Goal: Task Accomplishment & Management: Manage account settings

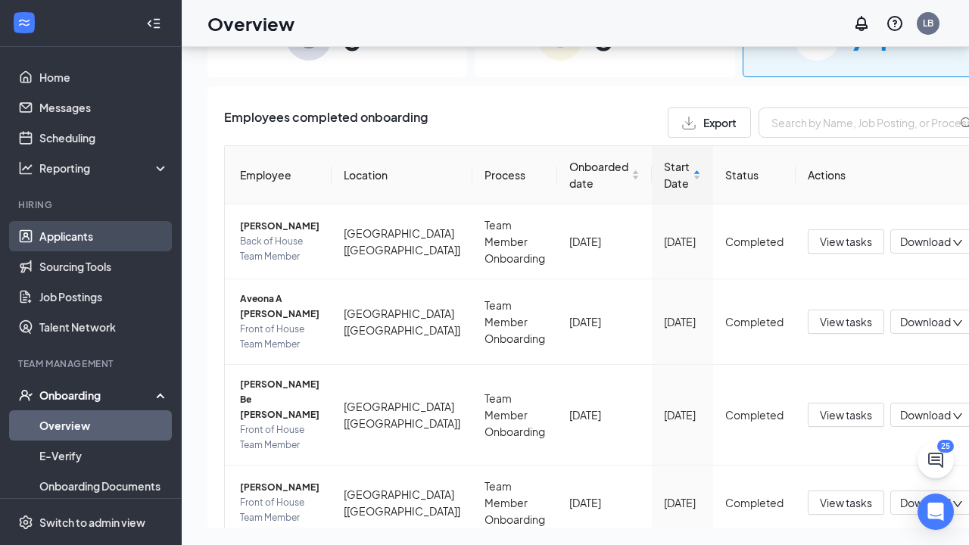
click at [86, 229] on link "Applicants" at bounding box center [103, 236] width 129 height 30
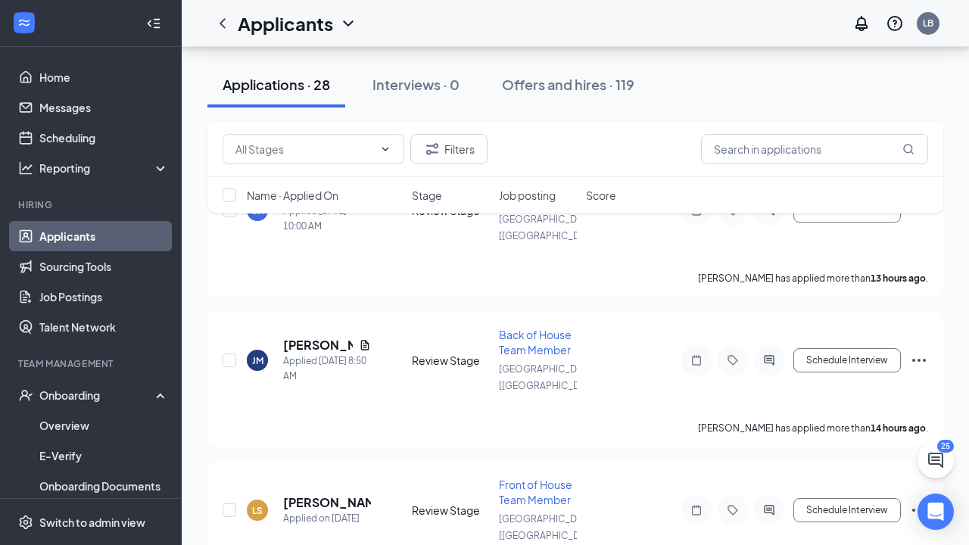
scroll to position [593, 0]
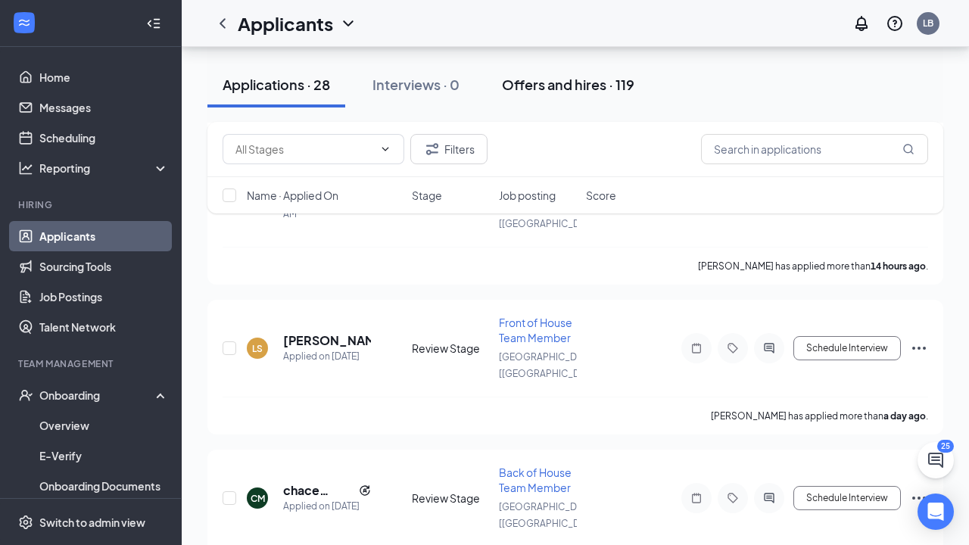
click at [592, 76] on div "Offers and hires · 119" at bounding box center [568, 84] width 132 height 19
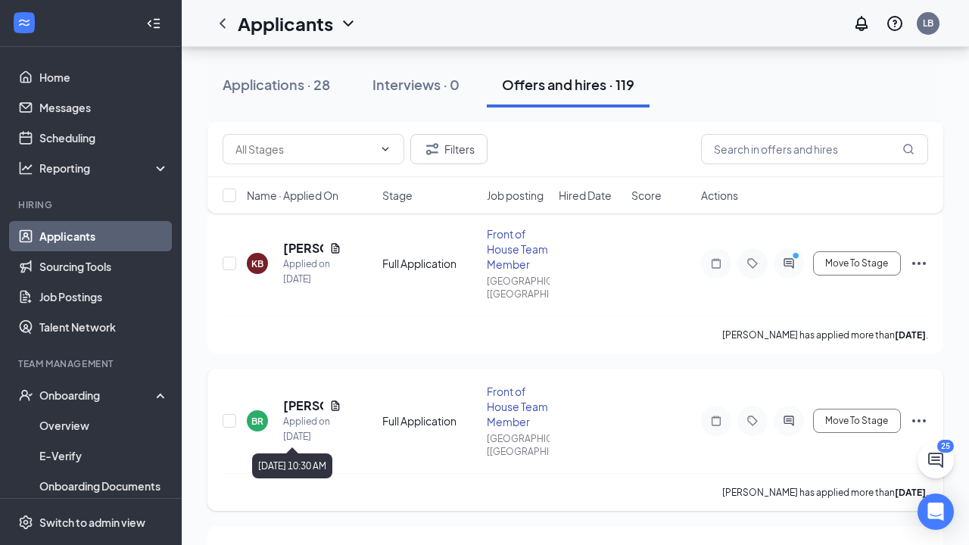
scroll to position [1026, 0]
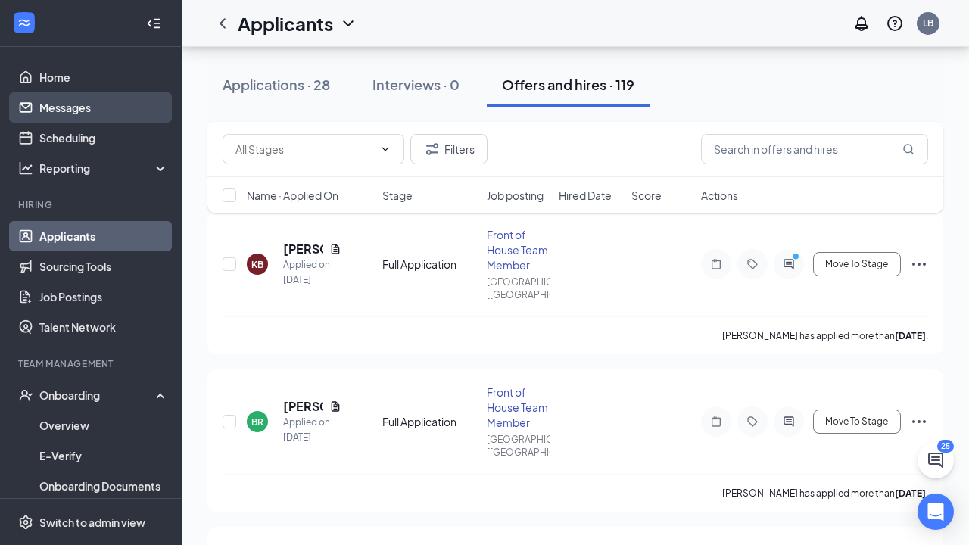
click at [98, 104] on link "Messages" at bounding box center [103, 107] width 129 height 30
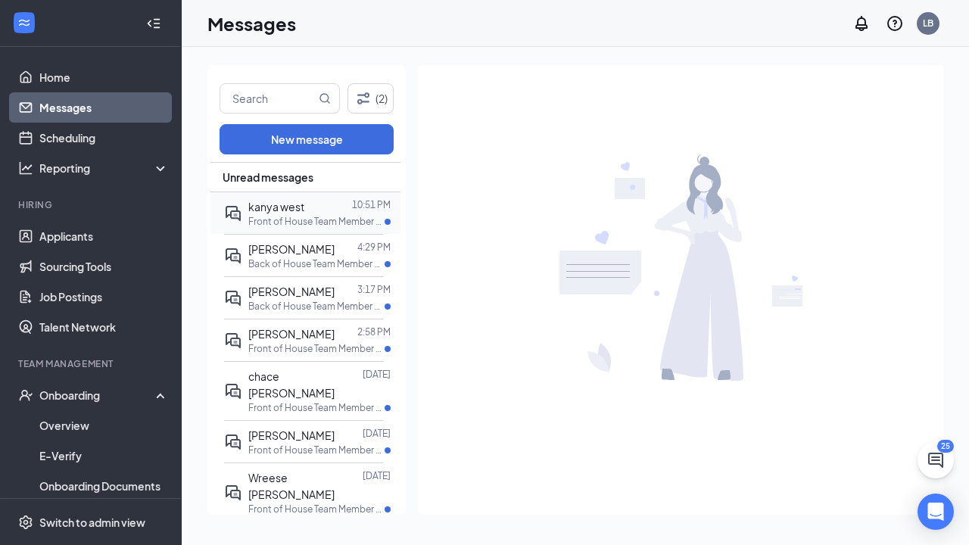
click at [324, 220] on p "Front of House Team Member at [GEOGRAPHIC_DATA] [[GEOGRAPHIC_DATA]]" at bounding box center [316, 221] width 136 height 13
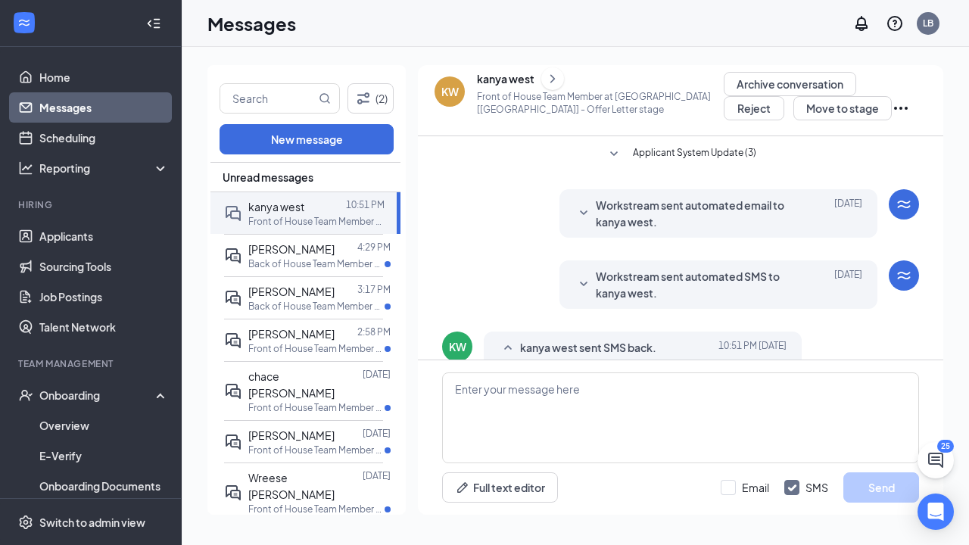
scroll to position [296, 0]
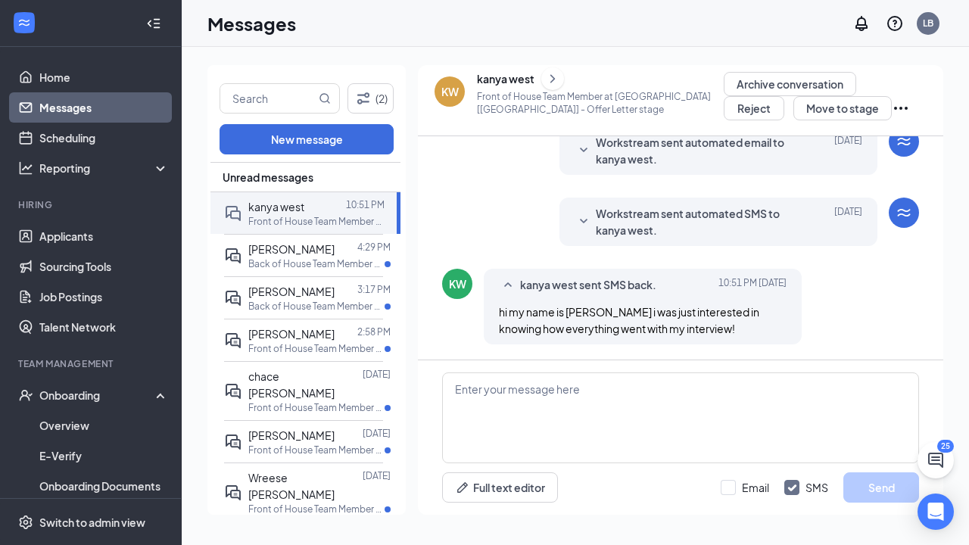
click at [513, 79] on div "kanya west" at bounding box center [506, 78] width 58 height 15
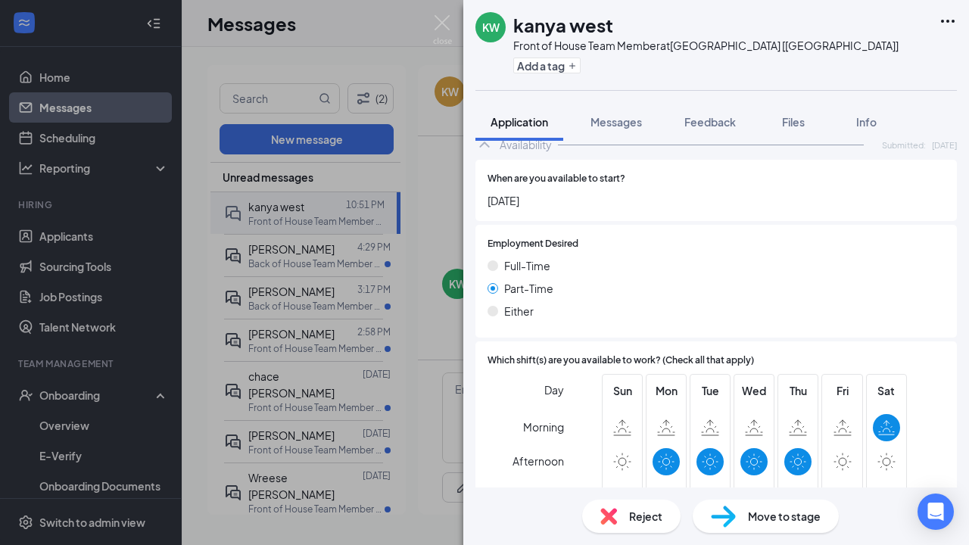
scroll to position [811, 0]
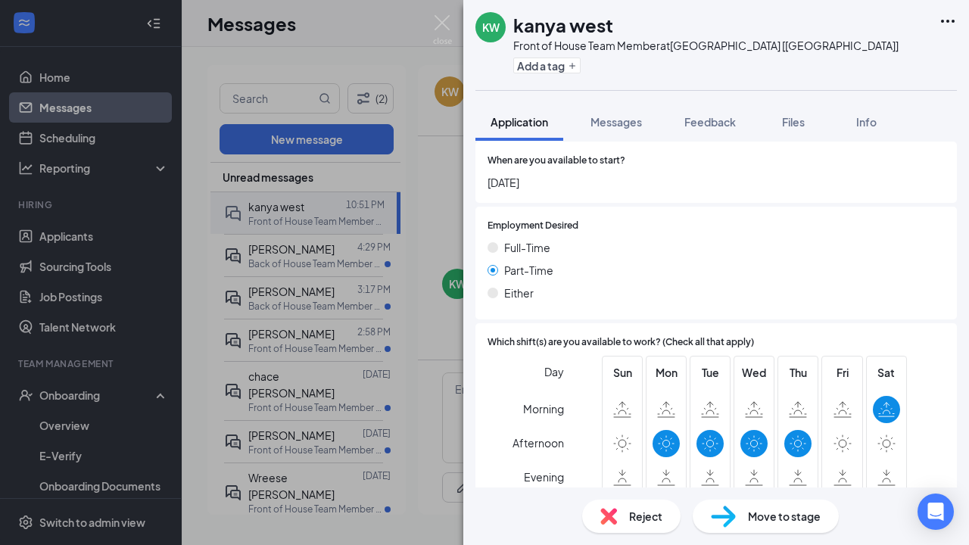
click at [406, 276] on div "KW kanya west Front of House Team Member at [GEOGRAPHIC_DATA] [[GEOGRAPHIC_DATA…" at bounding box center [484, 272] width 969 height 545
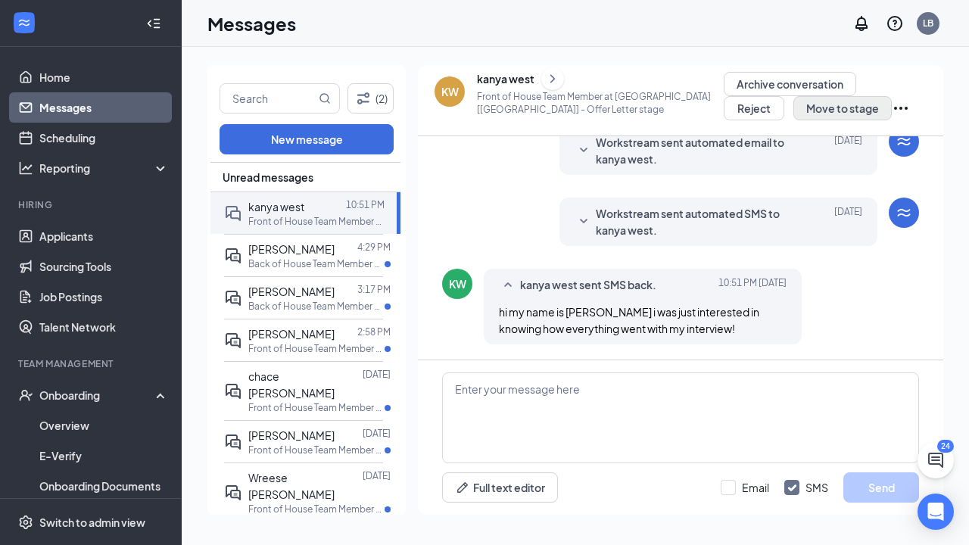
click at [793, 107] on button "Move to stage" at bounding box center [842, 108] width 98 height 24
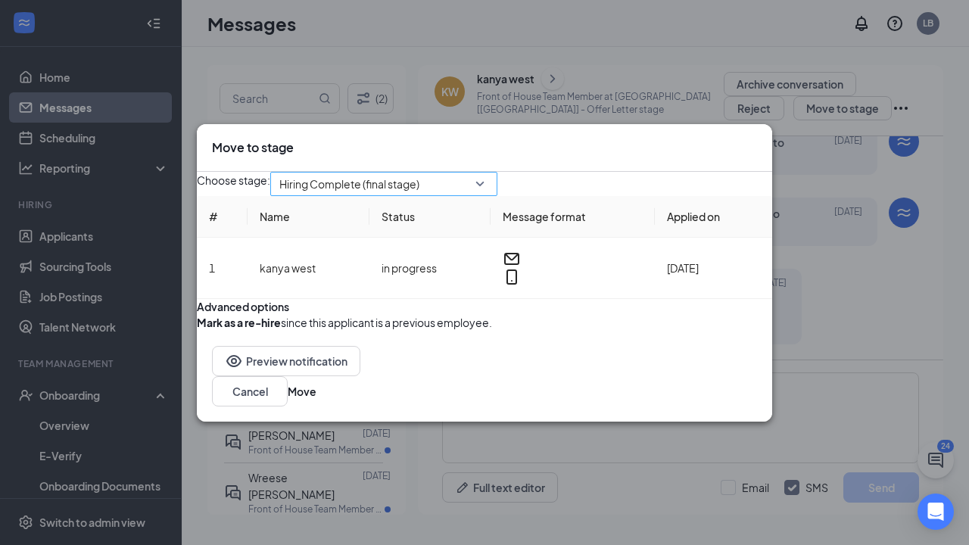
click at [419, 173] on span "Hiring Complete (final stage)" at bounding box center [349, 184] width 140 height 23
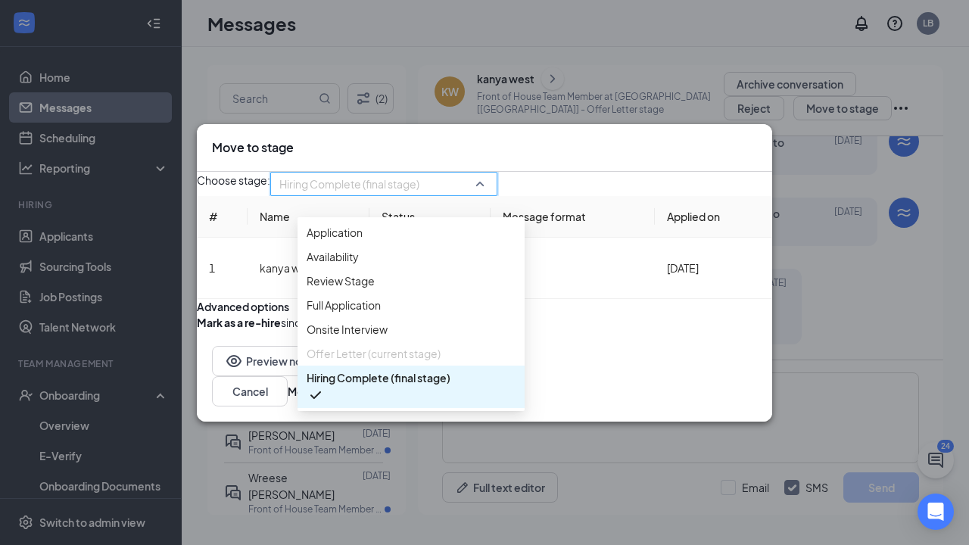
scroll to position [51, 0]
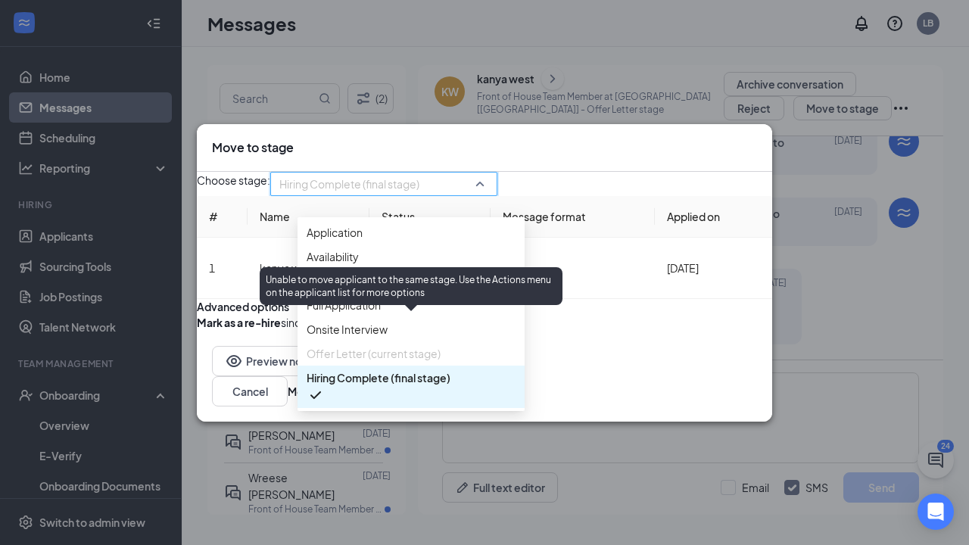
click at [428, 345] on span "Offer Letter (current stage)" at bounding box center [374, 353] width 134 height 17
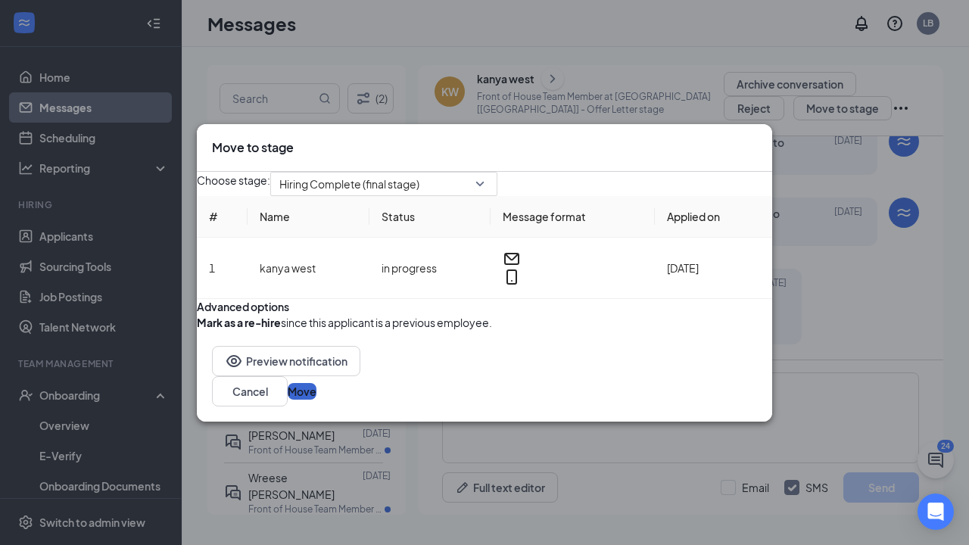
click at [316, 400] on button "Move" at bounding box center [302, 391] width 29 height 17
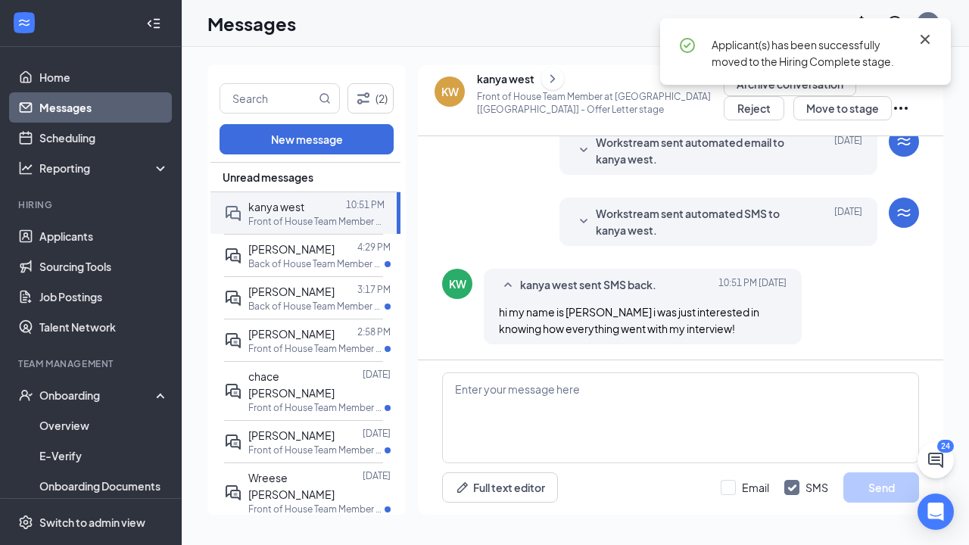
click at [924, 38] on icon "Cross" at bounding box center [924, 39] width 9 height 9
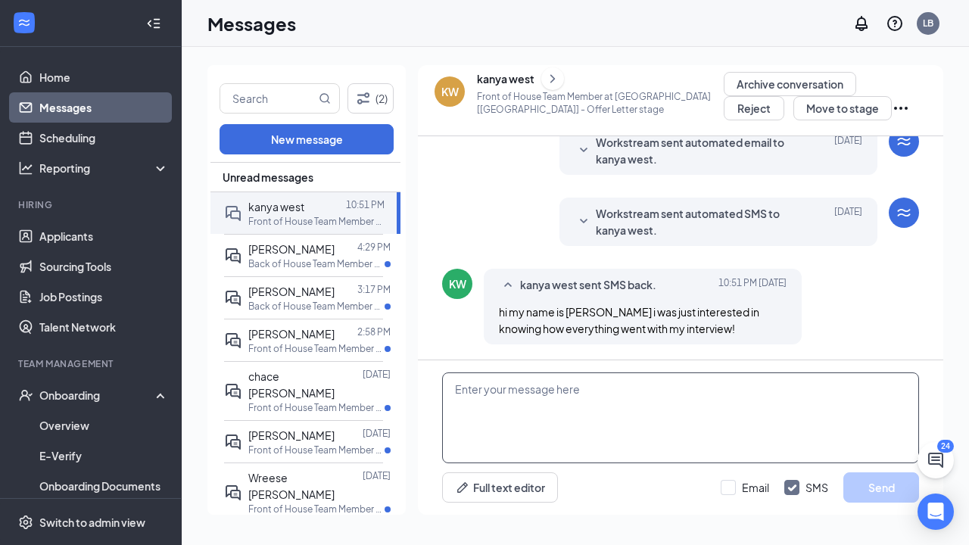
click at [530, 402] on textarea at bounding box center [680, 417] width 477 height 91
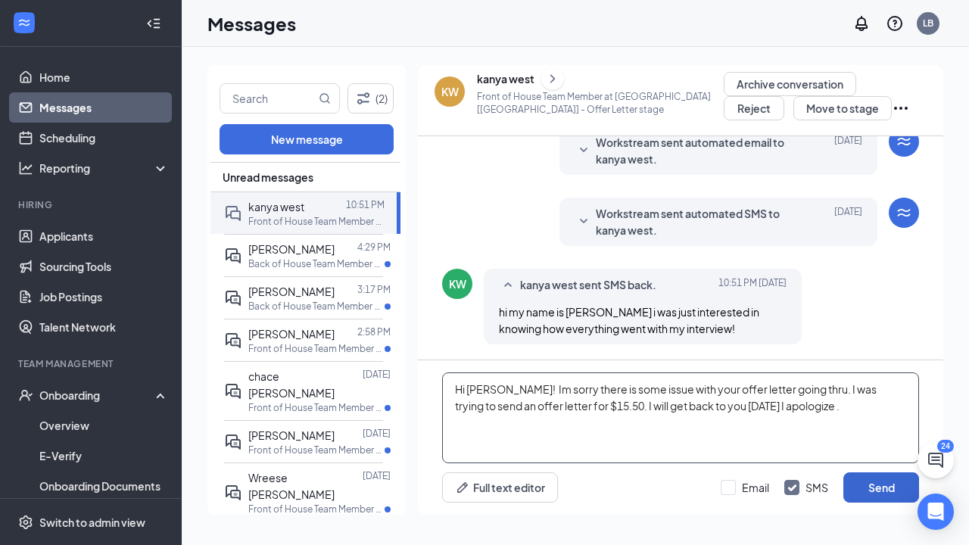
type textarea "Hi [PERSON_NAME]! Im sorry there is some issue with your offer letter going thr…"
click at [889, 490] on button "Send" at bounding box center [881, 487] width 76 height 30
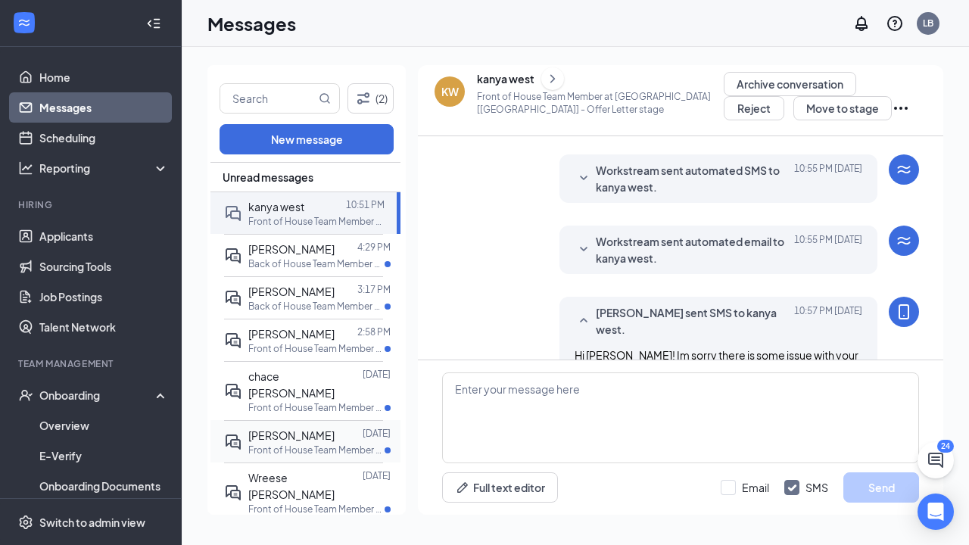
scroll to position [597, 0]
